Goal: Information Seeking & Learning: Learn about a topic

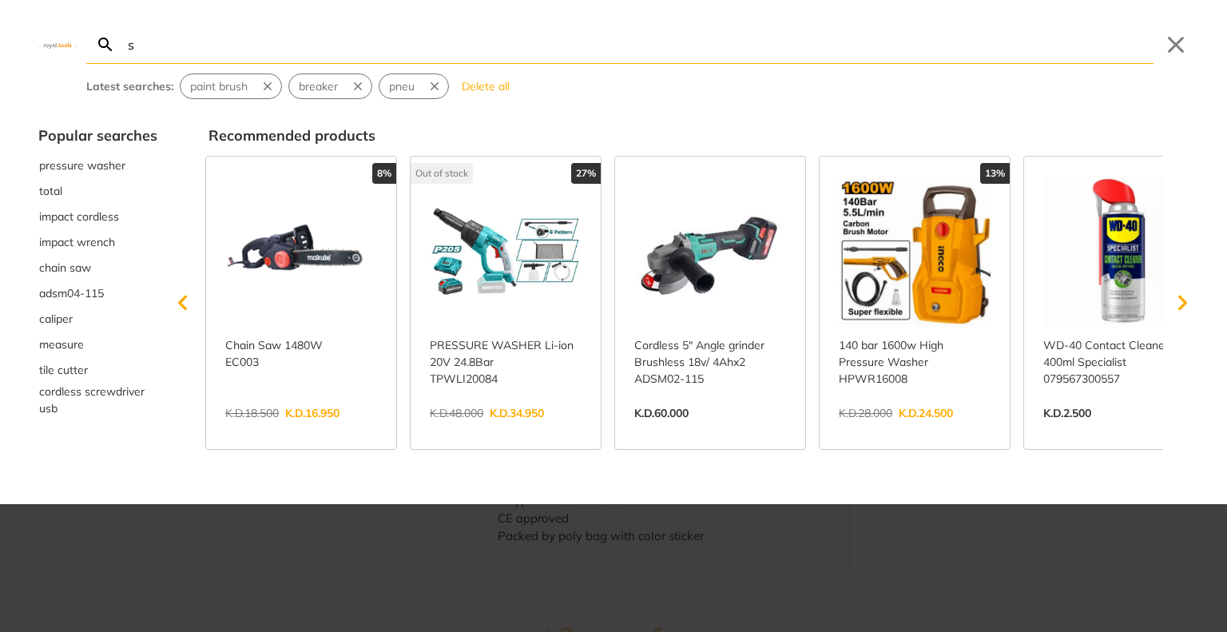
type input "sa"
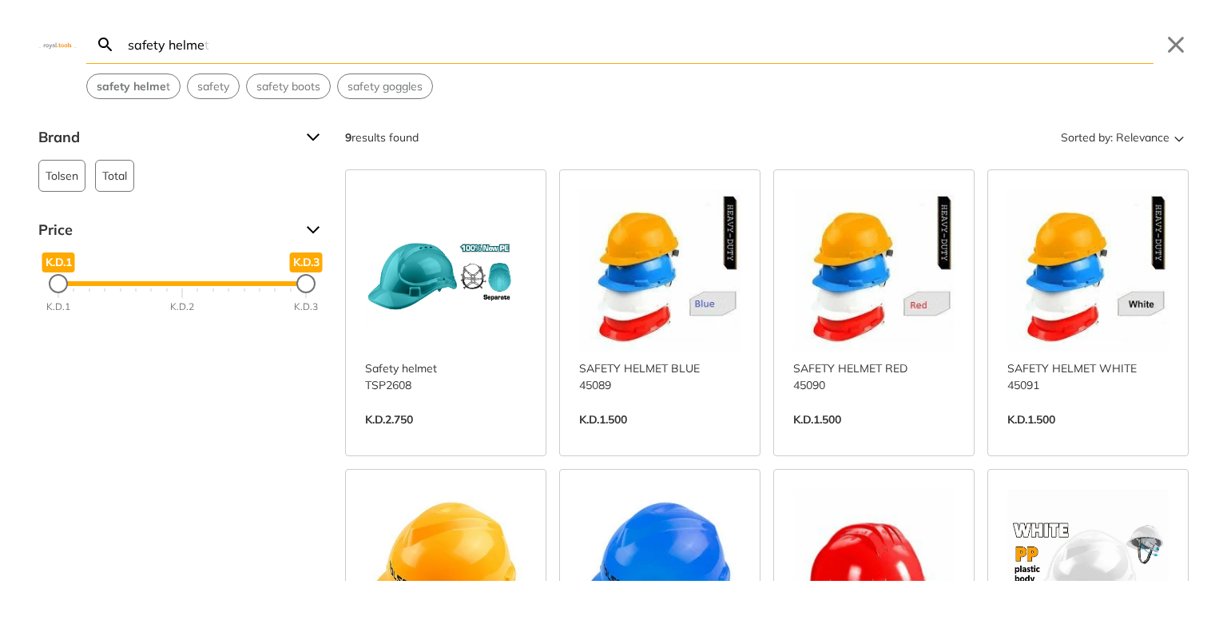
type input "safety helmet"
